Goal: Transaction & Acquisition: Purchase product/service

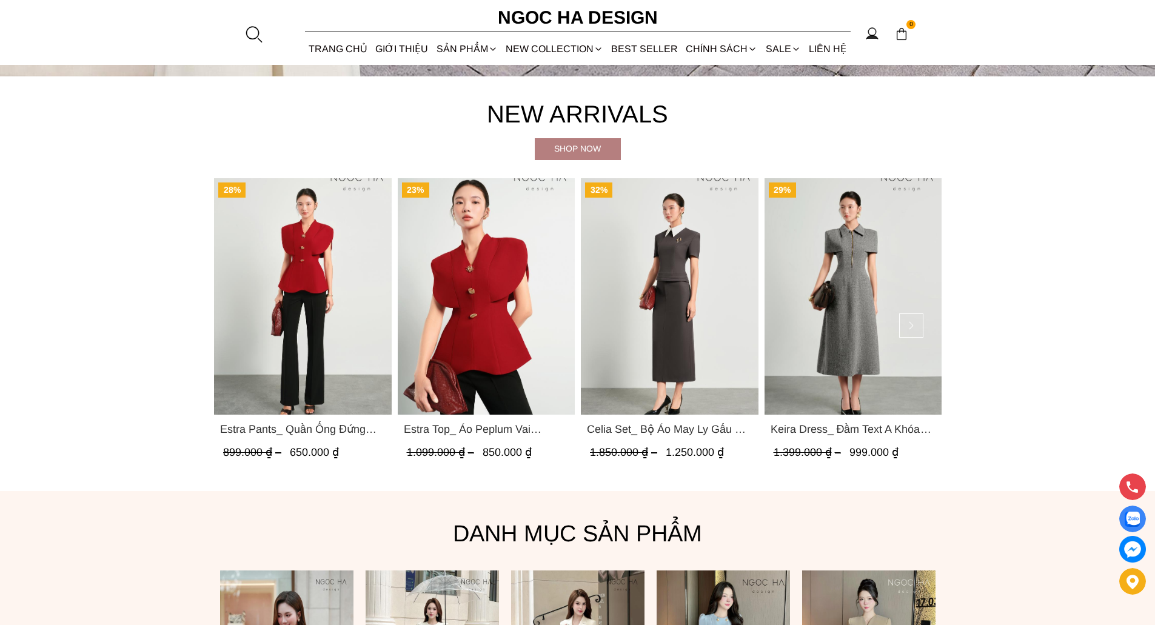
scroll to position [808, 0]
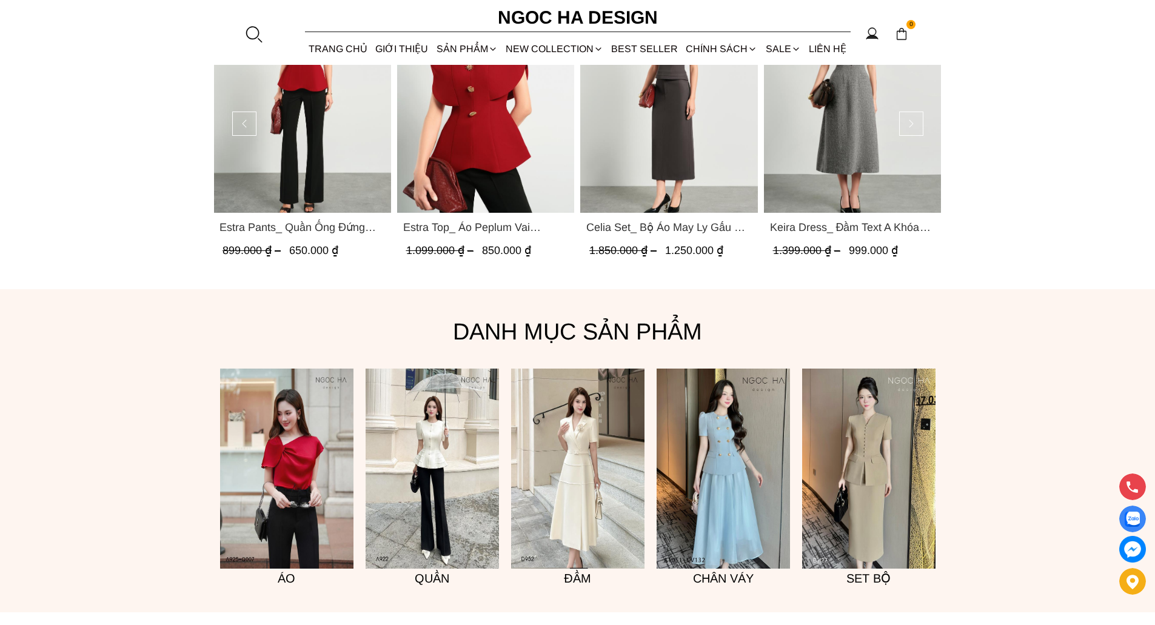
click at [494, 127] on img "Product image - Estra Top_ Áo Peplum Vai Choàng Màu Đỏ A1092" at bounding box center [485, 94] width 178 height 236
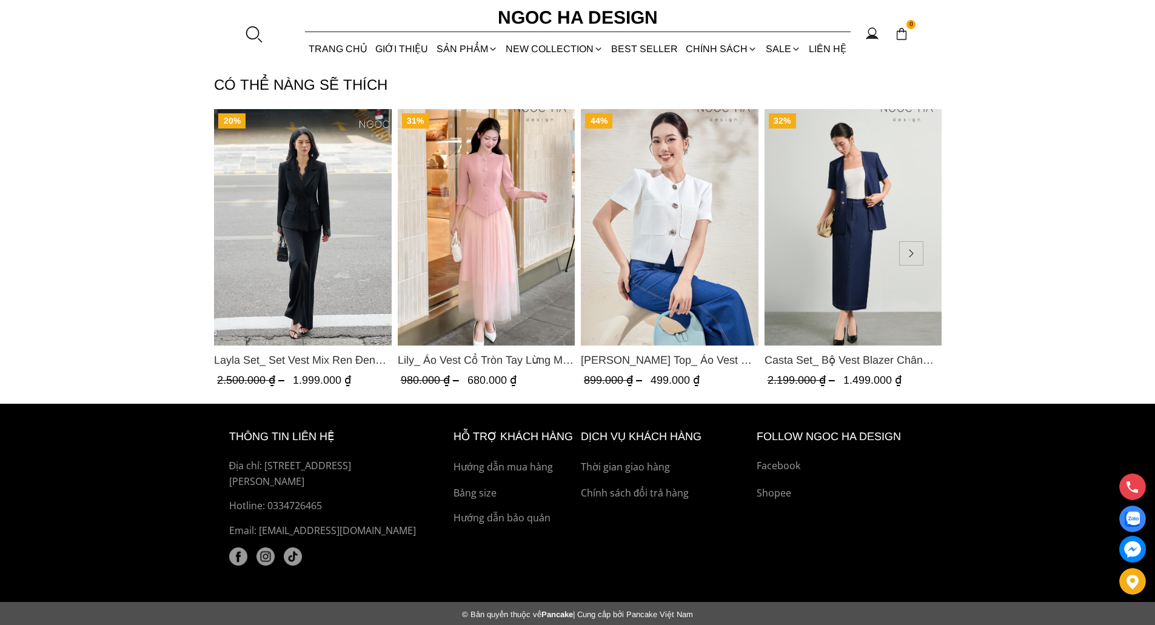
scroll to position [1680, 0]
